Goal: Task Accomplishment & Management: Manage account settings

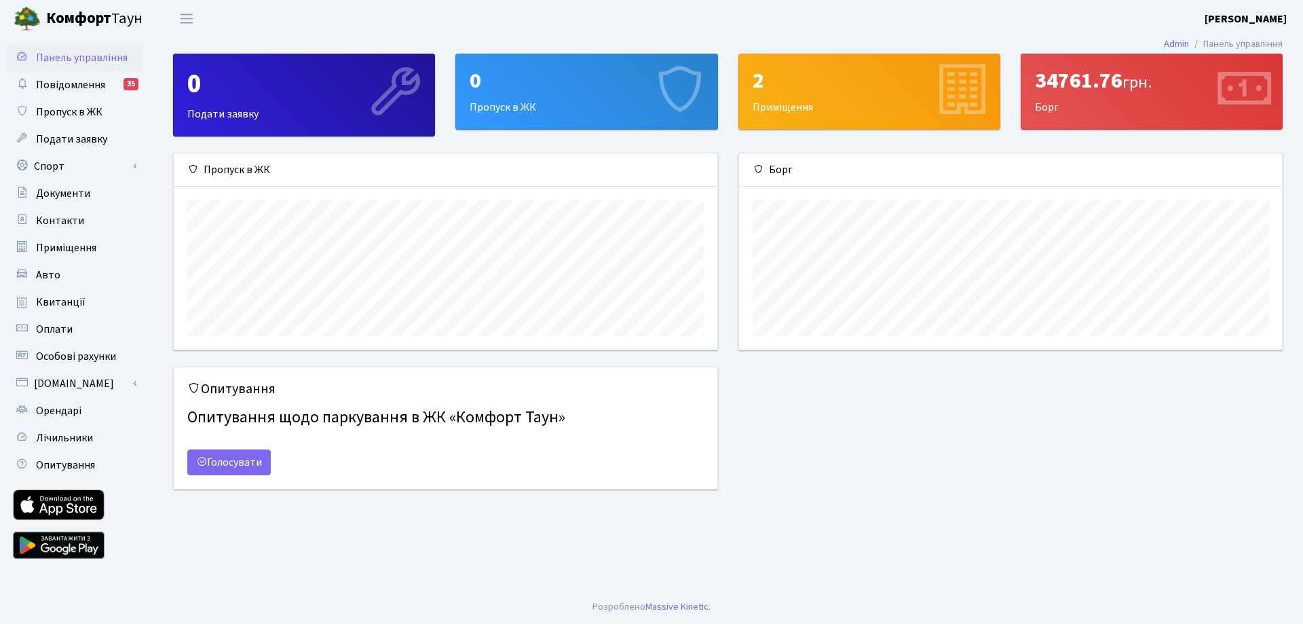
scroll to position [196, 543]
click at [546, 103] on div "0 Пропуск в ЖК" at bounding box center [586, 91] width 261 height 75
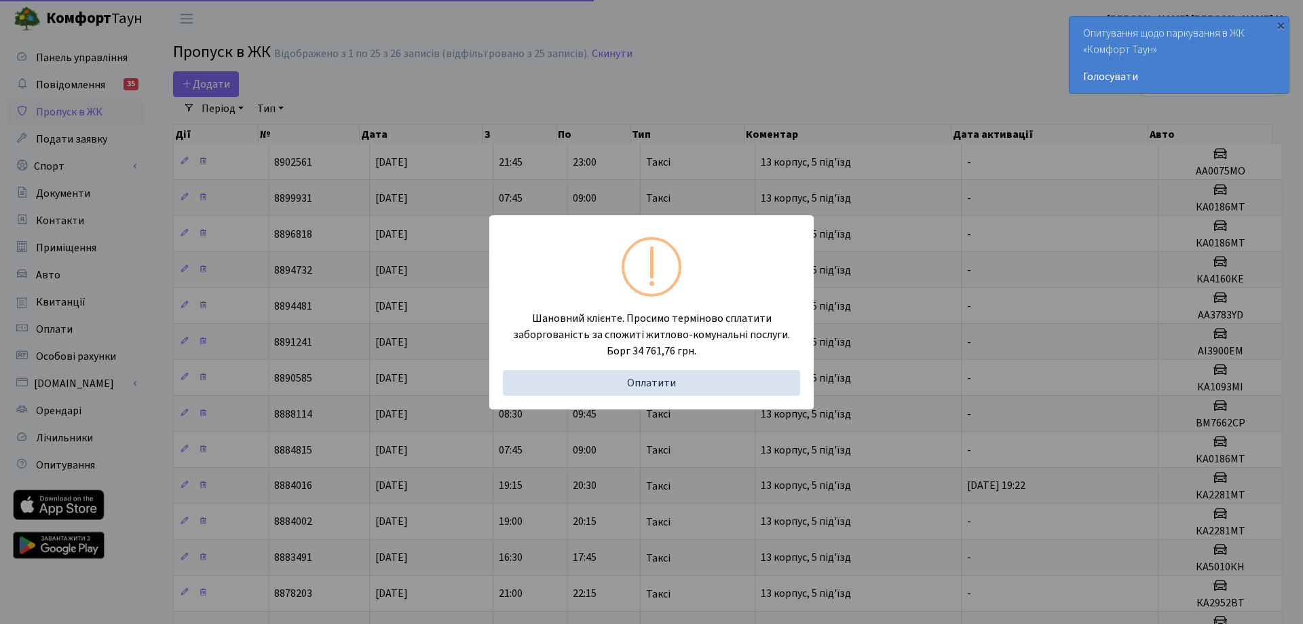
select select "25"
click at [683, 51] on div "Шановний клієнте. Просимо терміново сплатити заборгованість за спожиті житлово-…" at bounding box center [646, 312] width 1293 height 624
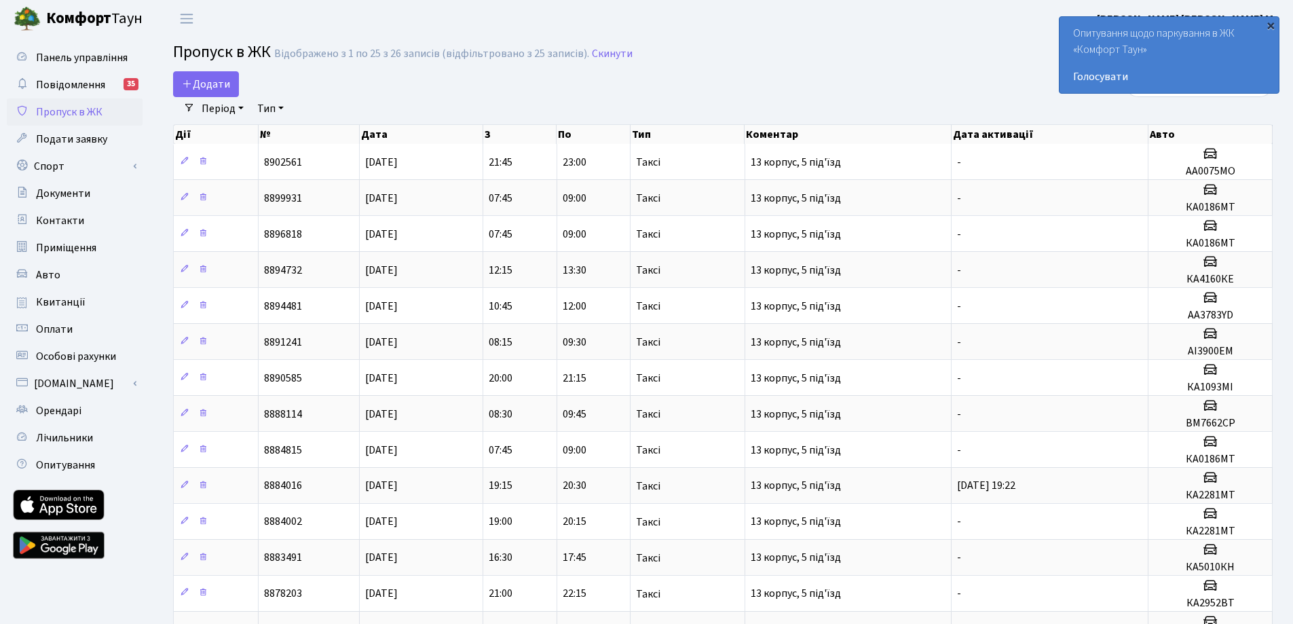
click at [1270, 24] on div "×" at bounding box center [1271, 25] width 14 height 14
